Goal: Task Accomplishment & Management: Manage account settings

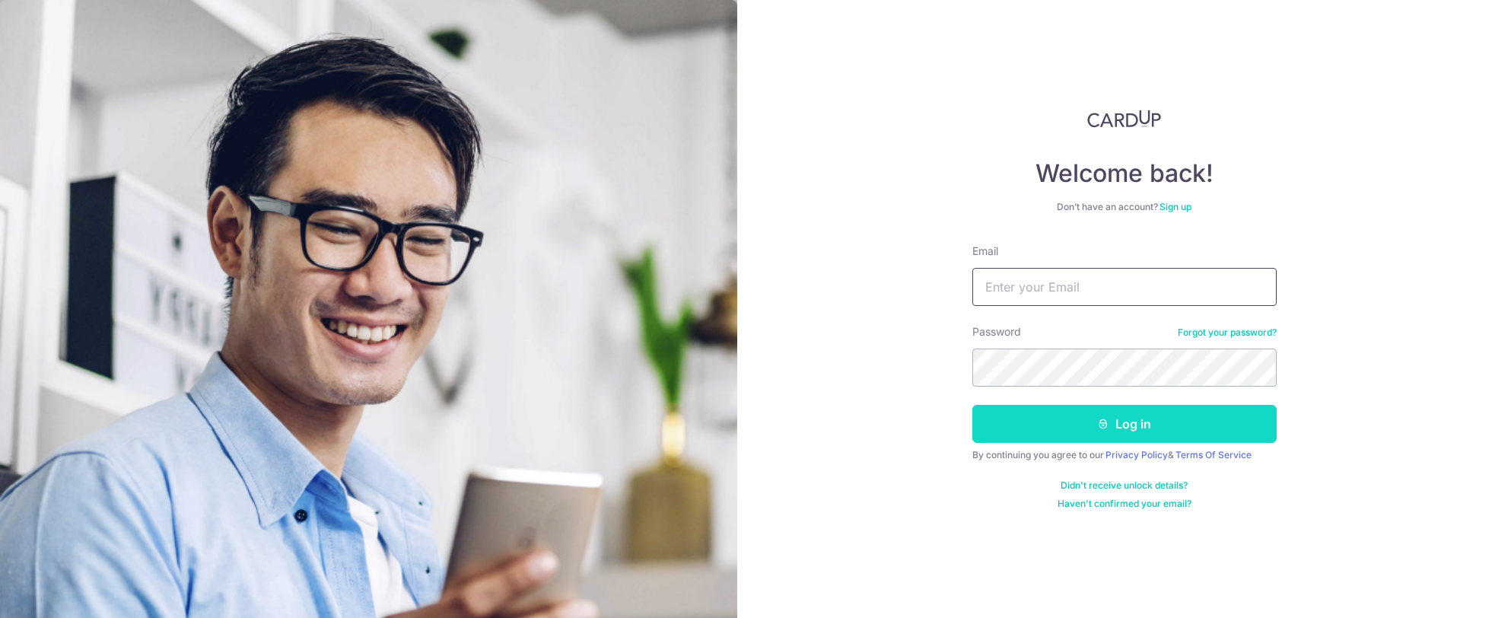
type input "[EMAIL_ADDRESS][DOMAIN_NAME]"
click at [1062, 421] on button "Log in" at bounding box center [1124, 424] width 304 height 38
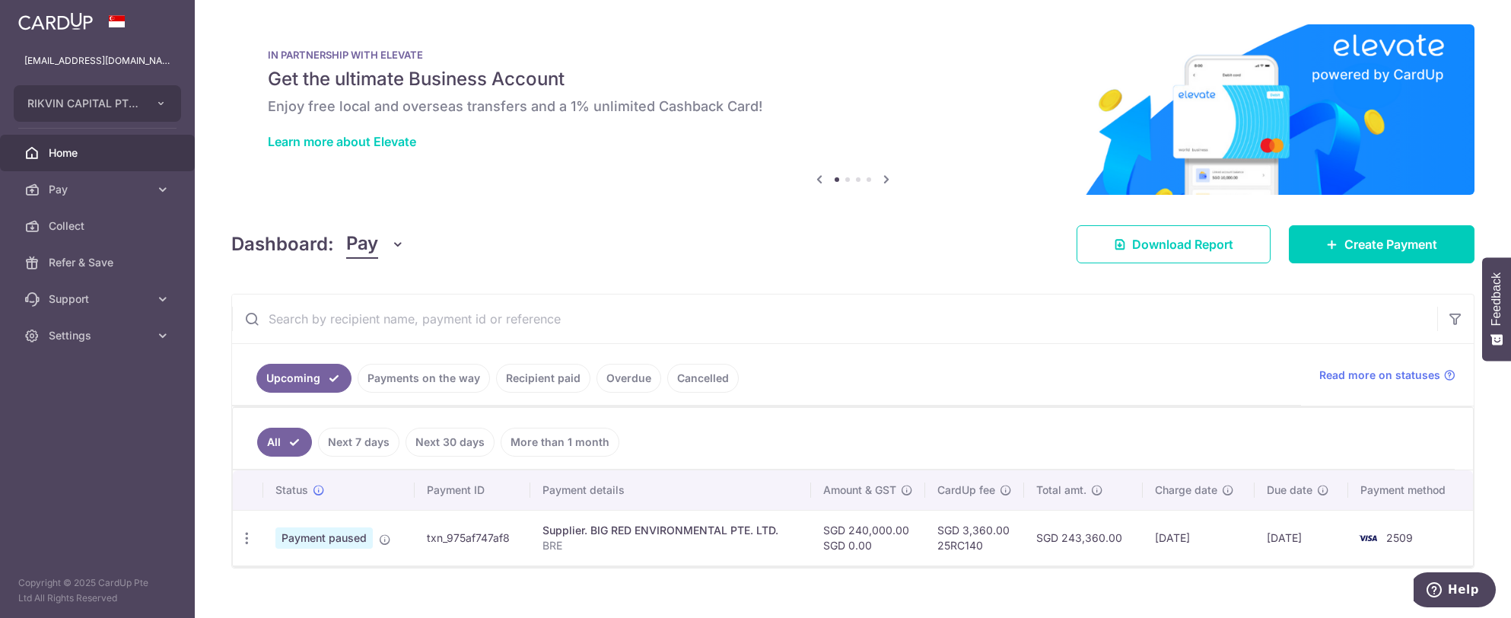
click at [554, 372] on link "Recipient paid" at bounding box center [543, 378] width 94 height 29
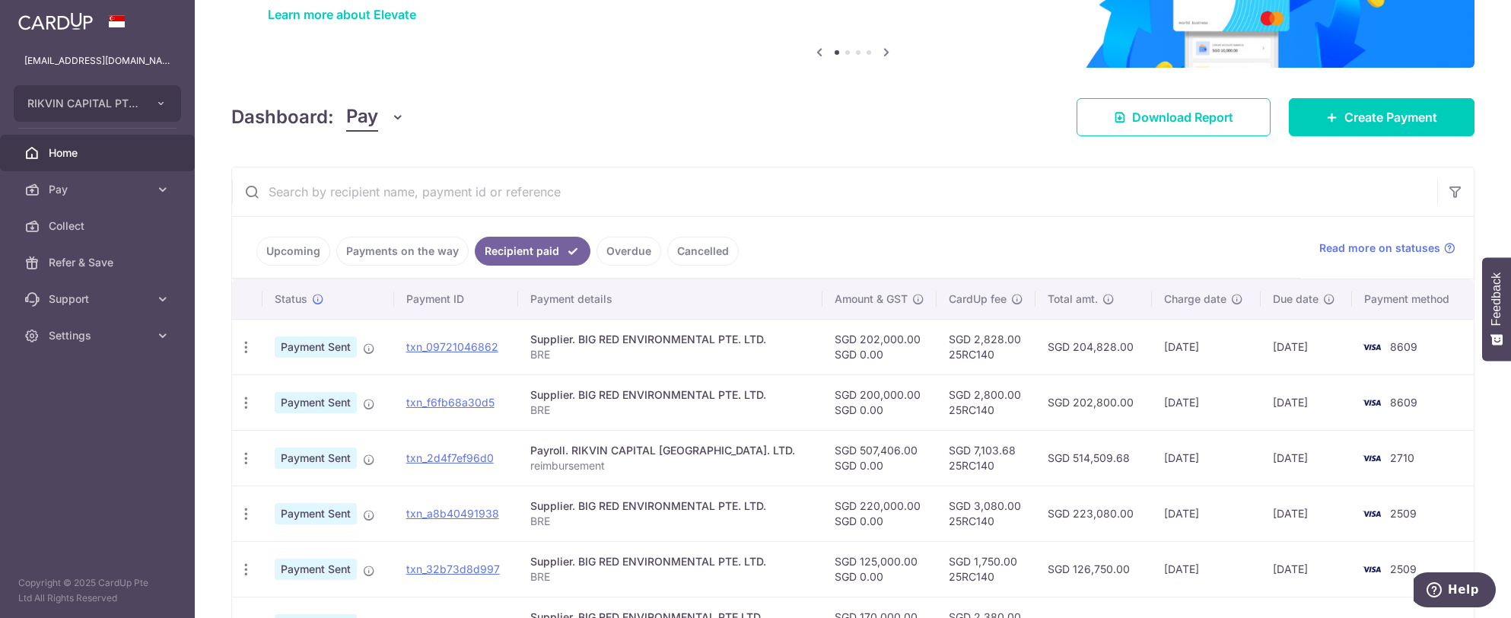
scroll to position [152, 0]
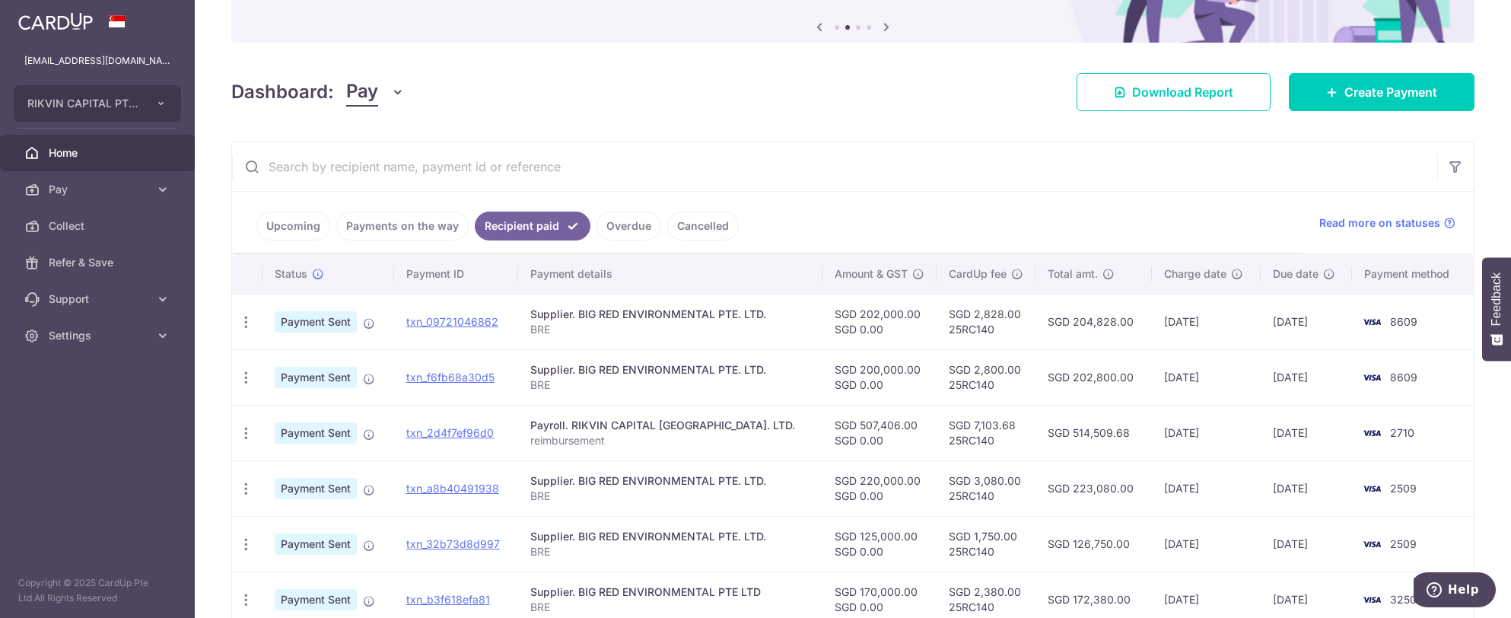
click at [98, 160] on span "Home" at bounding box center [99, 152] width 100 height 15
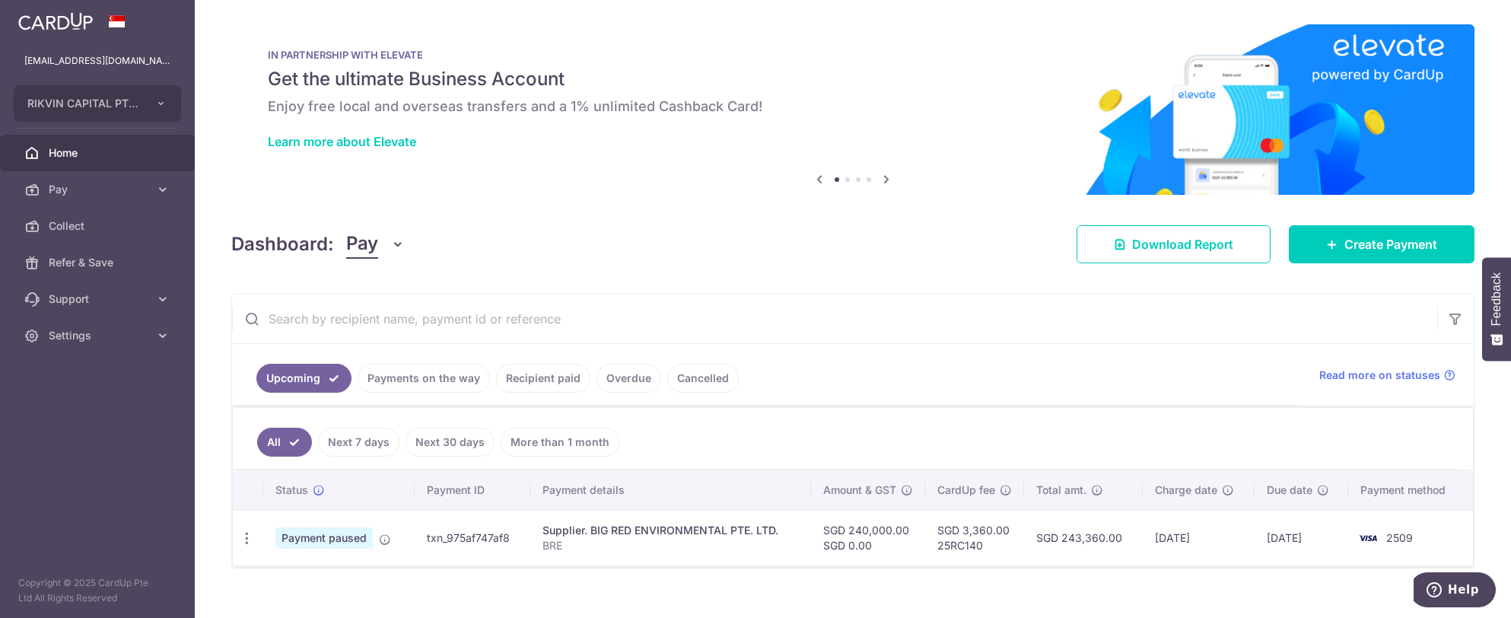
click at [456, 373] on link "Payments on the way" at bounding box center [423, 378] width 132 height 29
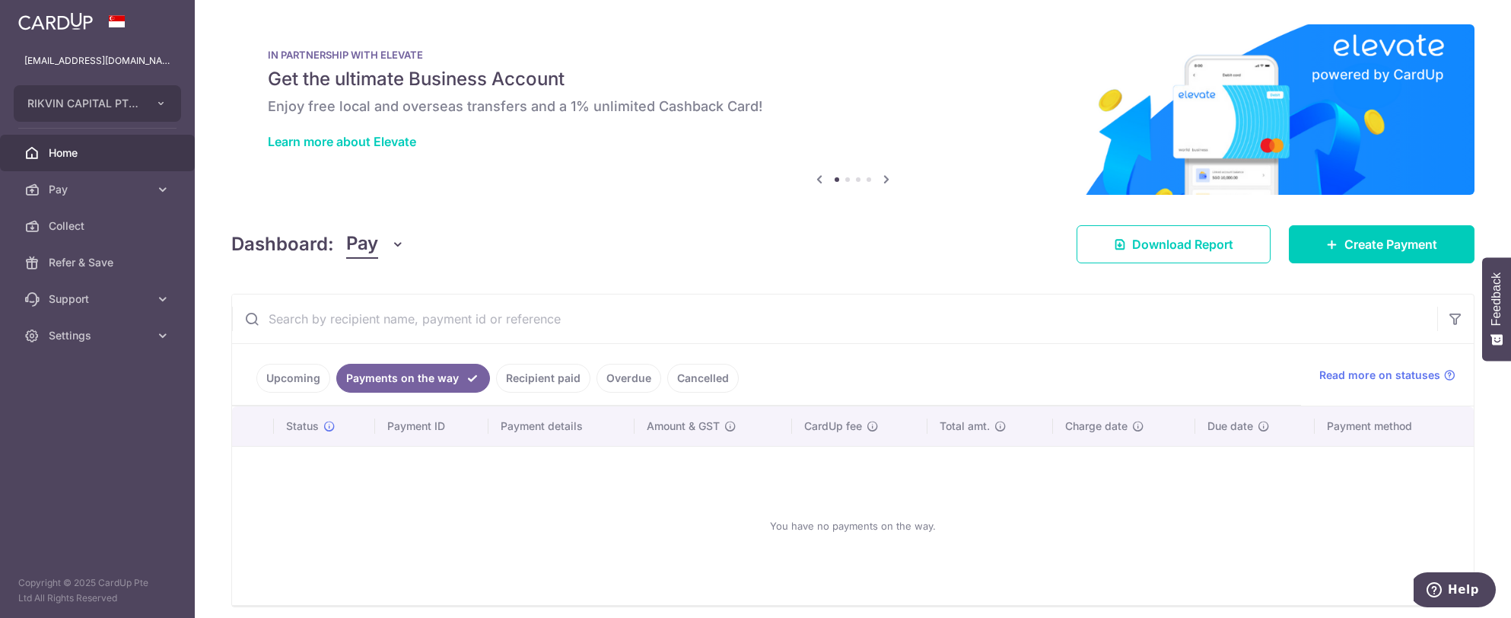
click at [557, 367] on link "Recipient paid" at bounding box center [543, 378] width 94 height 29
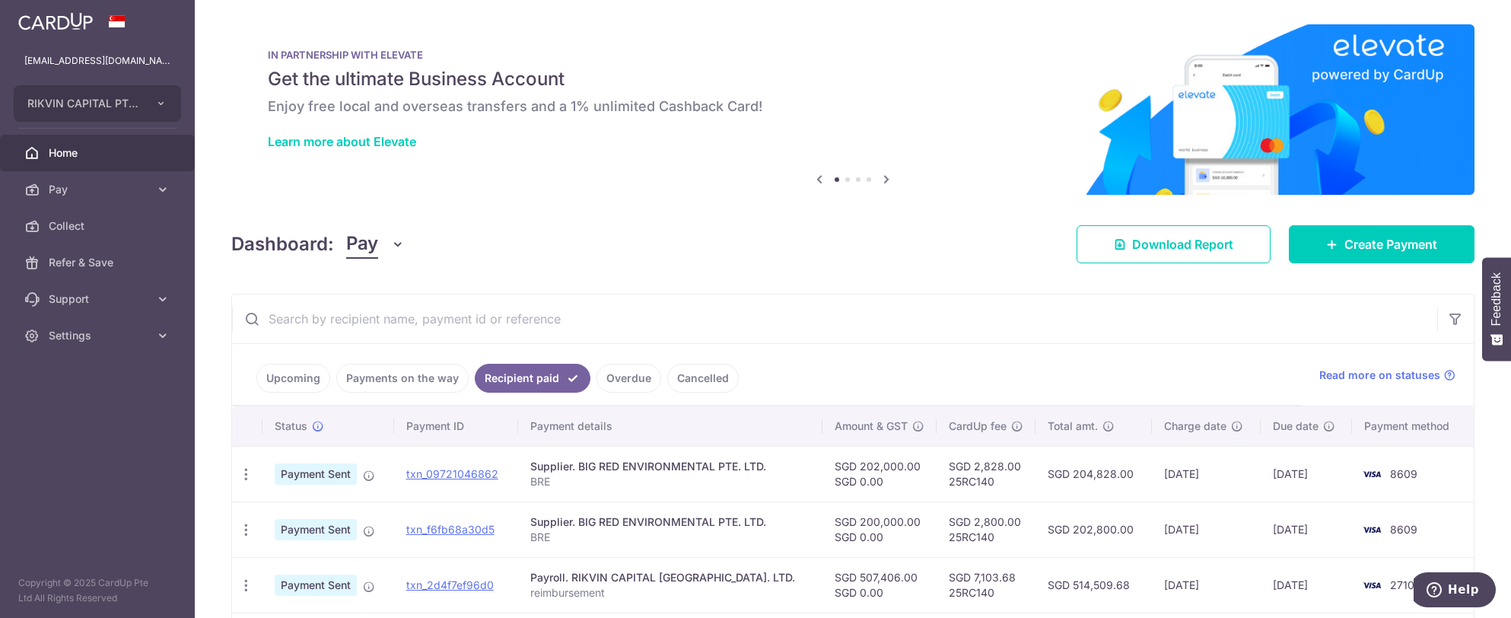
click at [303, 380] on link "Upcoming" at bounding box center [293, 378] width 74 height 29
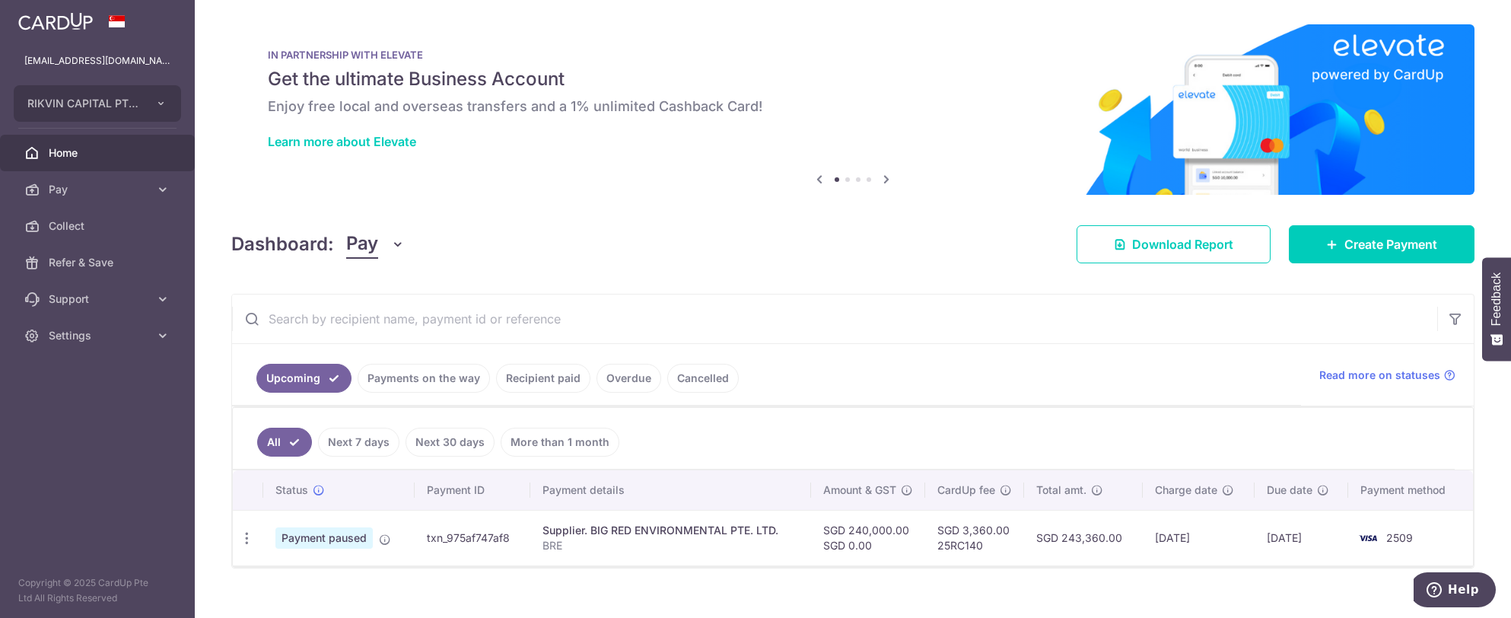
scroll to position [17, 0]
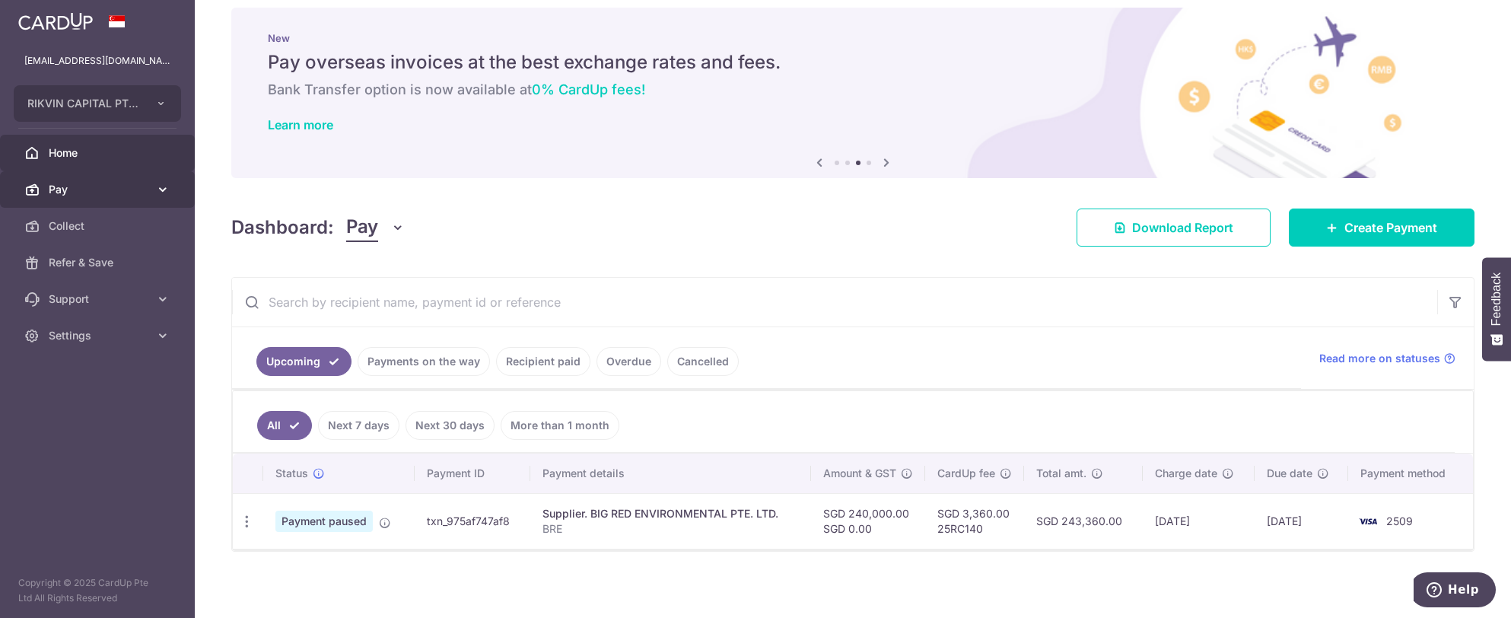
click at [97, 198] on link "Pay" at bounding box center [97, 189] width 195 height 37
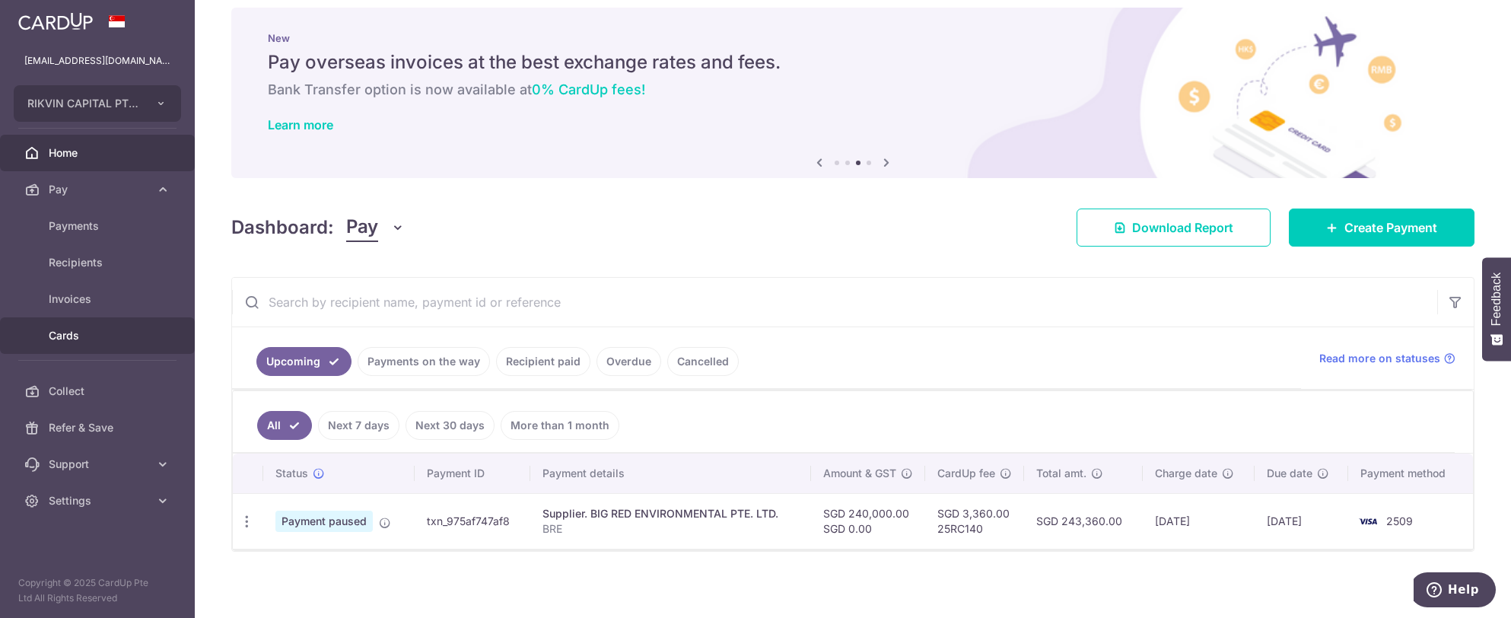
click at [80, 334] on span "Cards" at bounding box center [99, 335] width 100 height 15
